Goal: Use online tool/utility: Utilize a website feature to perform a specific function

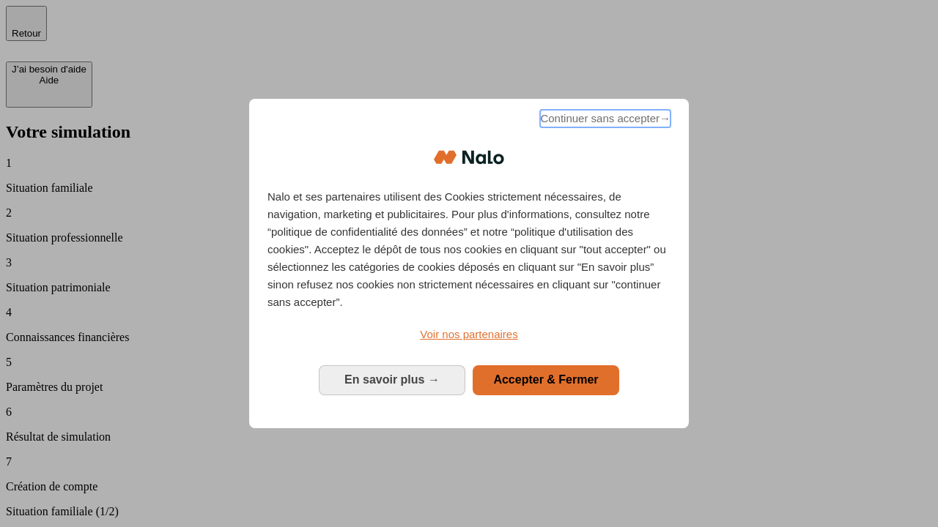
click at [604, 121] on span "Continuer sans accepter →" at bounding box center [605, 119] width 130 height 18
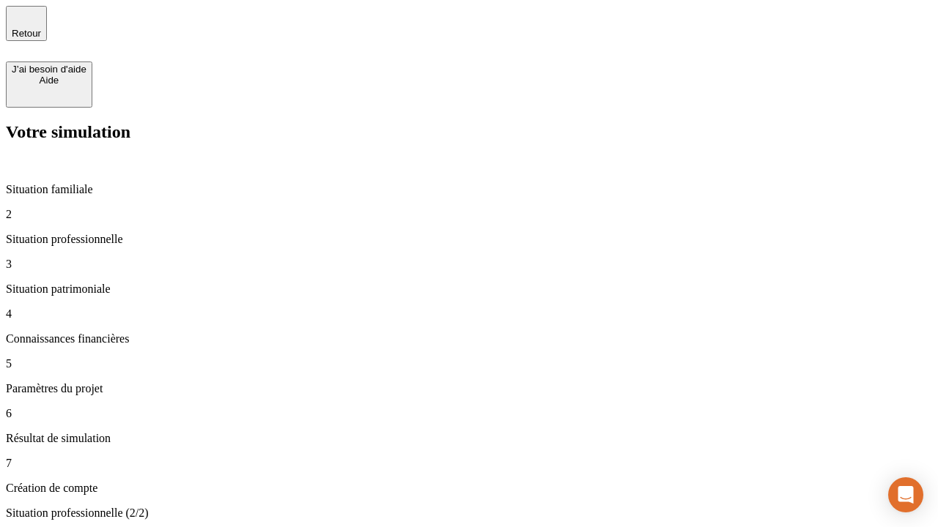
type input "30 000"
type input "1 000"
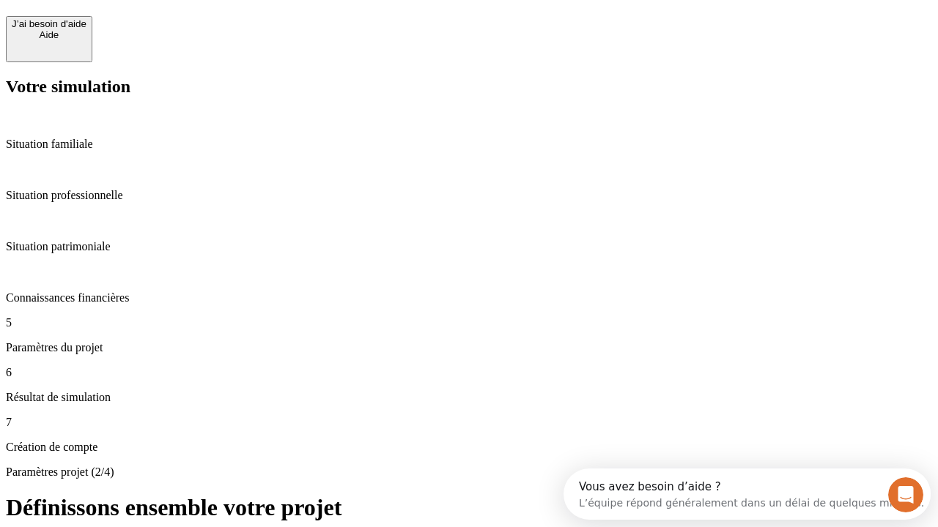
scroll to position [13, 0]
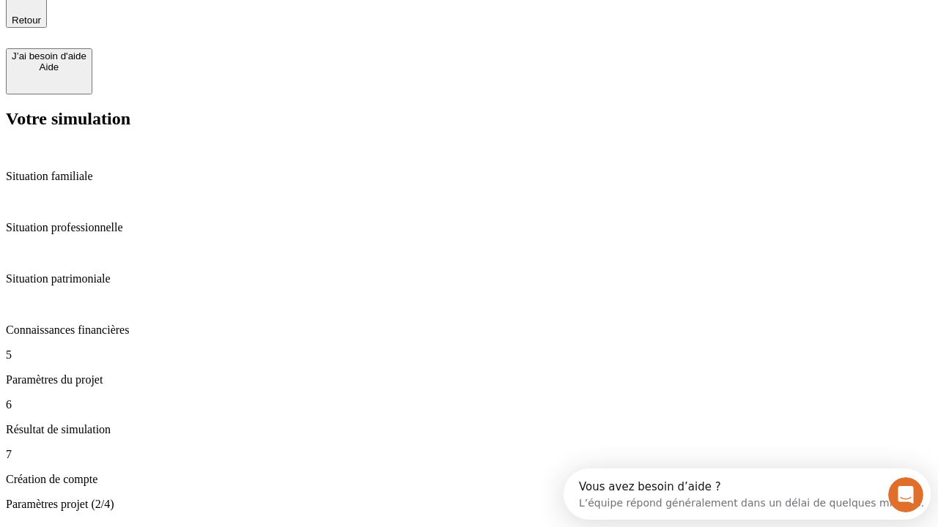
type input "65"
type input "5 000"
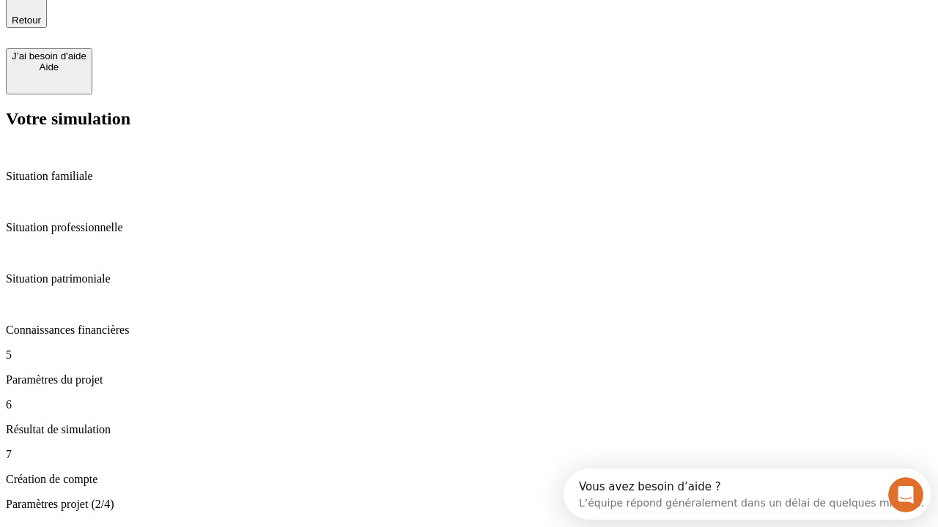
type input "640"
